Goal: Find specific page/section: Find specific page/section

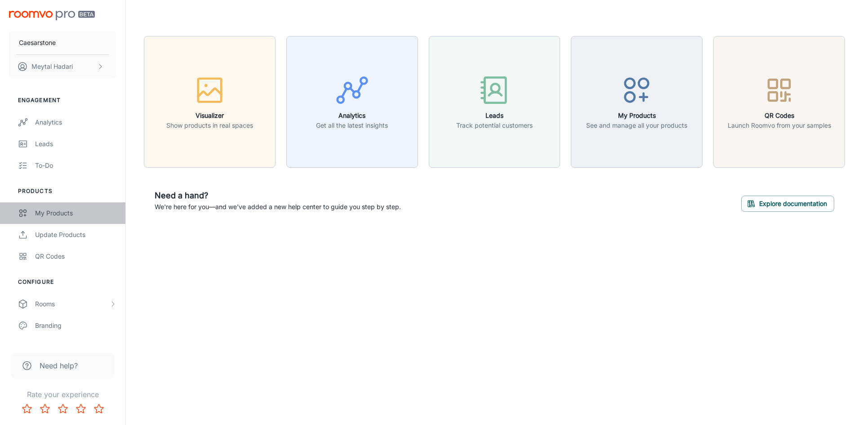
click at [67, 214] on div "My Products" at bounding box center [75, 213] width 81 height 10
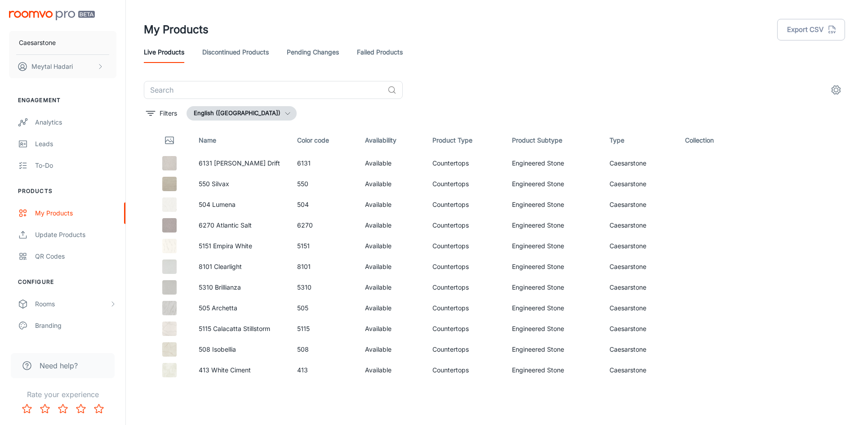
click at [284, 114] on icon "button" at bounding box center [287, 113] width 7 height 7
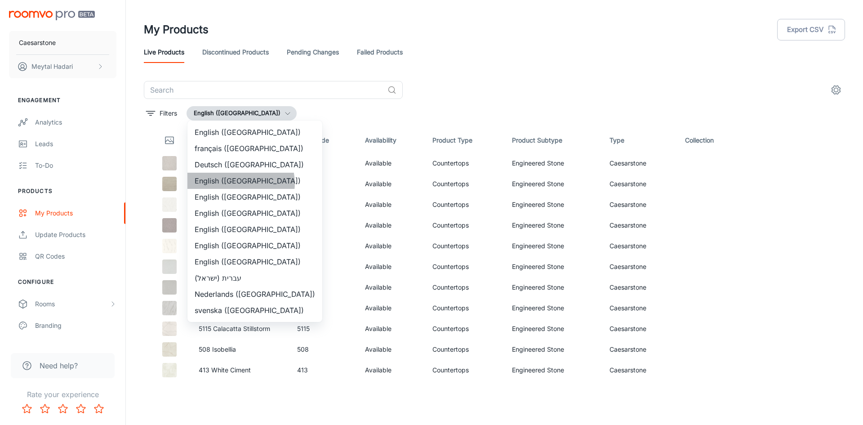
click at [240, 183] on li "English ([GEOGRAPHIC_DATA])" at bounding box center [254, 181] width 135 height 16
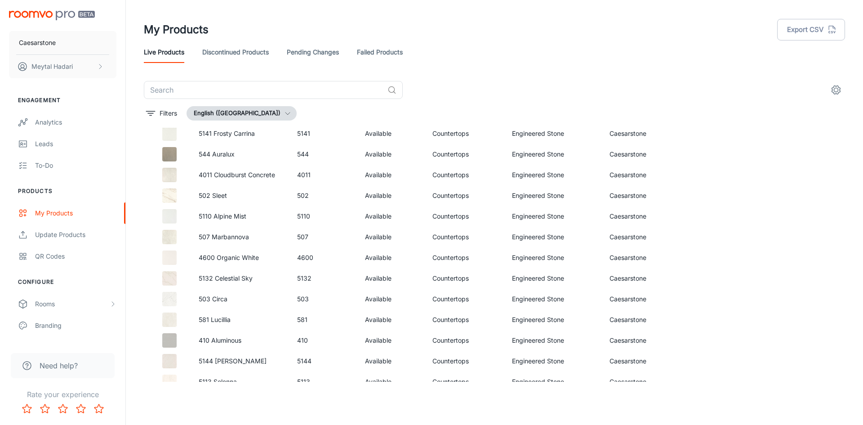
scroll to position [360, 0]
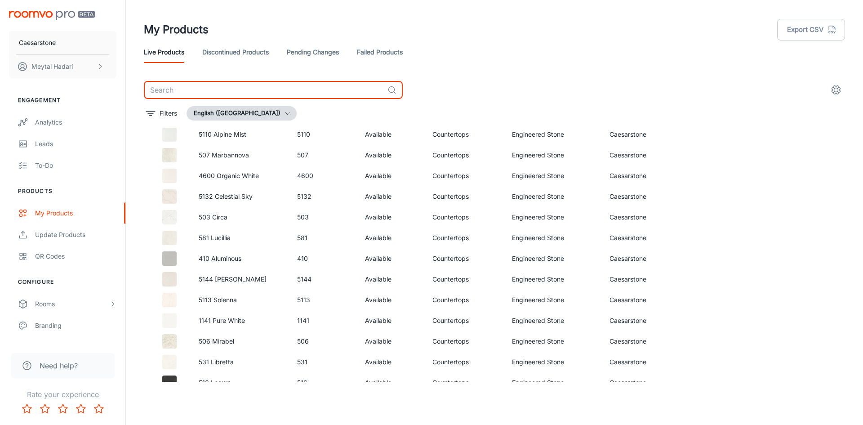
click at [228, 88] on input "text" at bounding box center [264, 90] width 240 height 18
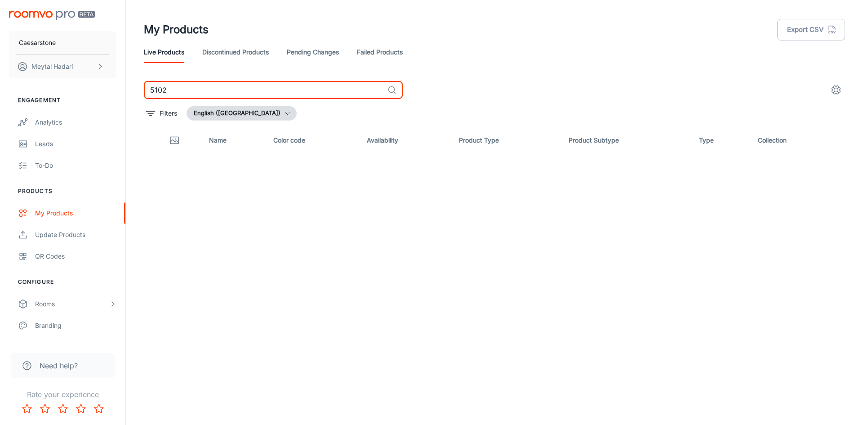
click at [162, 91] on input "5102" at bounding box center [264, 90] width 240 height 18
type input "5103"
drag, startPoint x: 172, startPoint y: 91, endPoint x: 147, endPoint y: 92, distance: 25.2
click at [147, 92] on input "5103" at bounding box center [264, 90] width 240 height 18
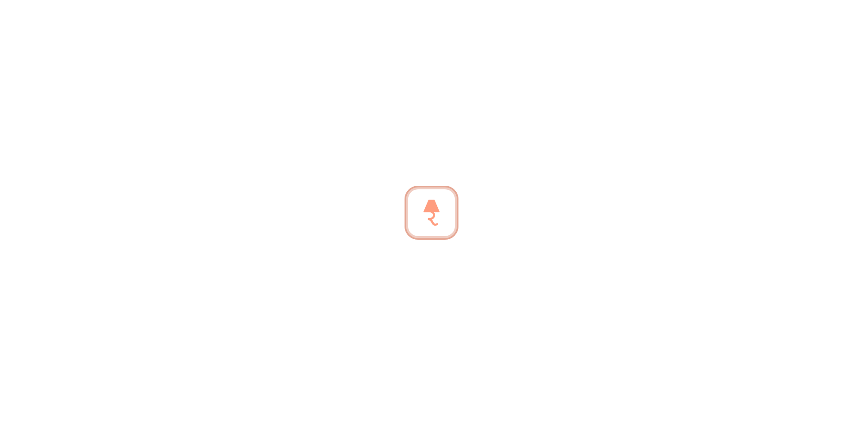
click at [473, 77] on div at bounding box center [431, 212] width 863 height 425
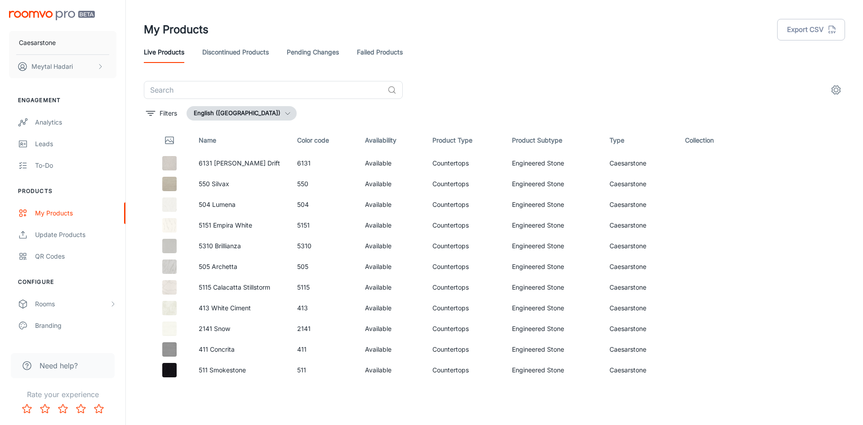
click at [241, 51] on link "Discontinued Products" at bounding box center [235, 52] width 67 height 22
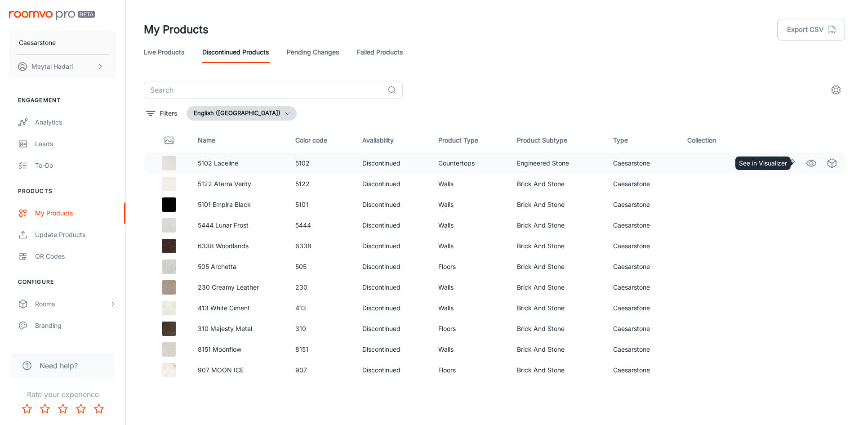
click at [806, 164] on icon "See in Visualizer" at bounding box center [811, 163] width 11 height 11
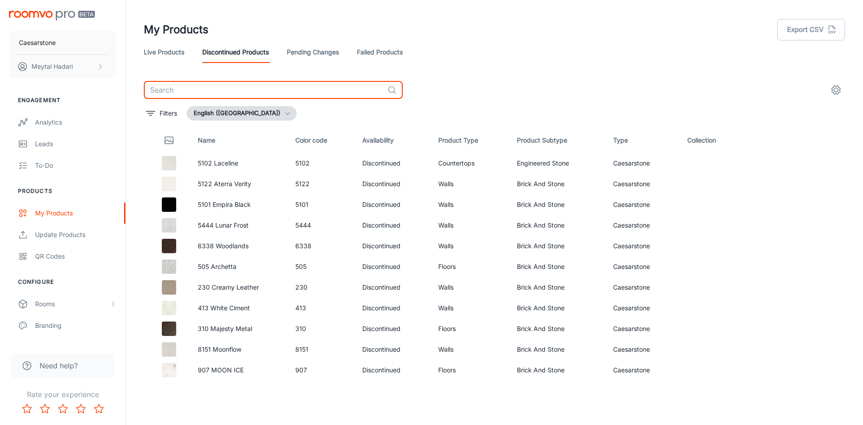
click at [193, 83] on input "text" at bounding box center [264, 90] width 240 height 18
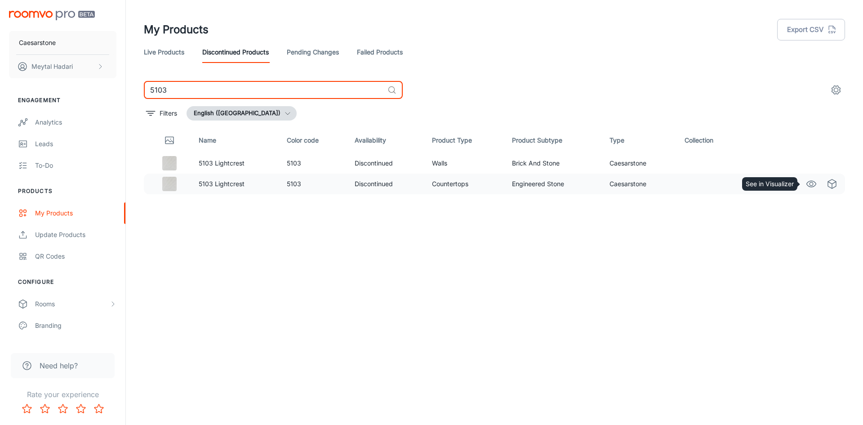
type input "5103"
click at [809, 187] on icon "See in Visualizer" at bounding box center [811, 184] width 9 height 6
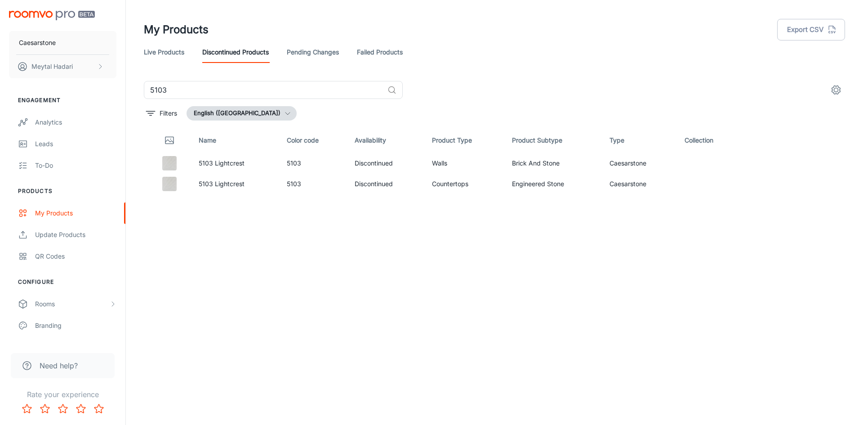
click at [233, 123] on div "5103 ​ Filters English ([GEOGRAPHIC_DATA]) Name Color code Availability Product…" at bounding box center [494, 231] width 701 height 301
click at [236, 113] on button "English ([GEOGRAPHIC_DATA])" at bounding box center [242, 113] width 110 height 14
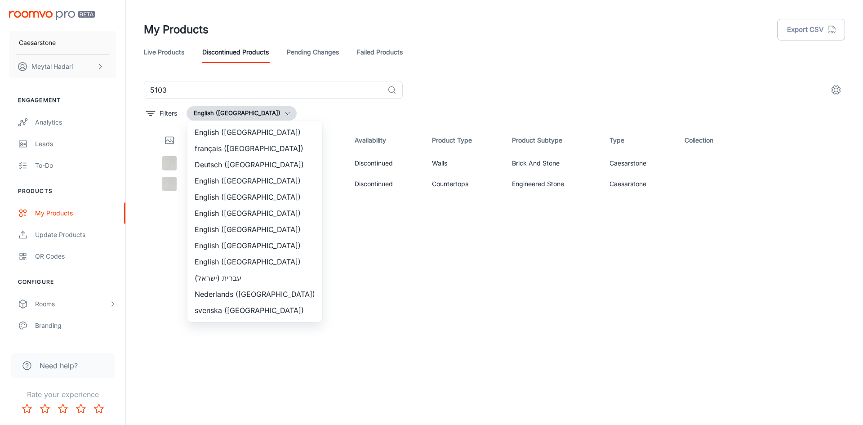
click at [218, 183] on li "English ([GEOGRAPHIC_DATA])" at bounding box center [254, 181] width 135 height 16
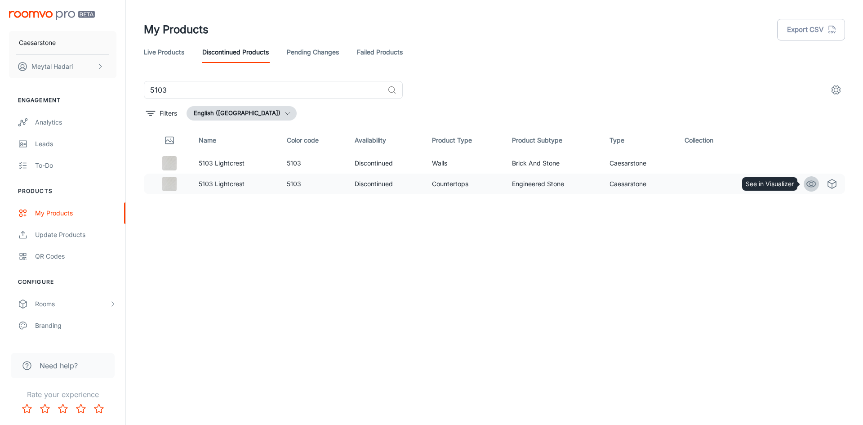
click at [812, 182] on circle "See in Visualizer" at bounding box center [811, 184] width 4 height 4
